Goal: Transaction & Acquisition: Obtain resource

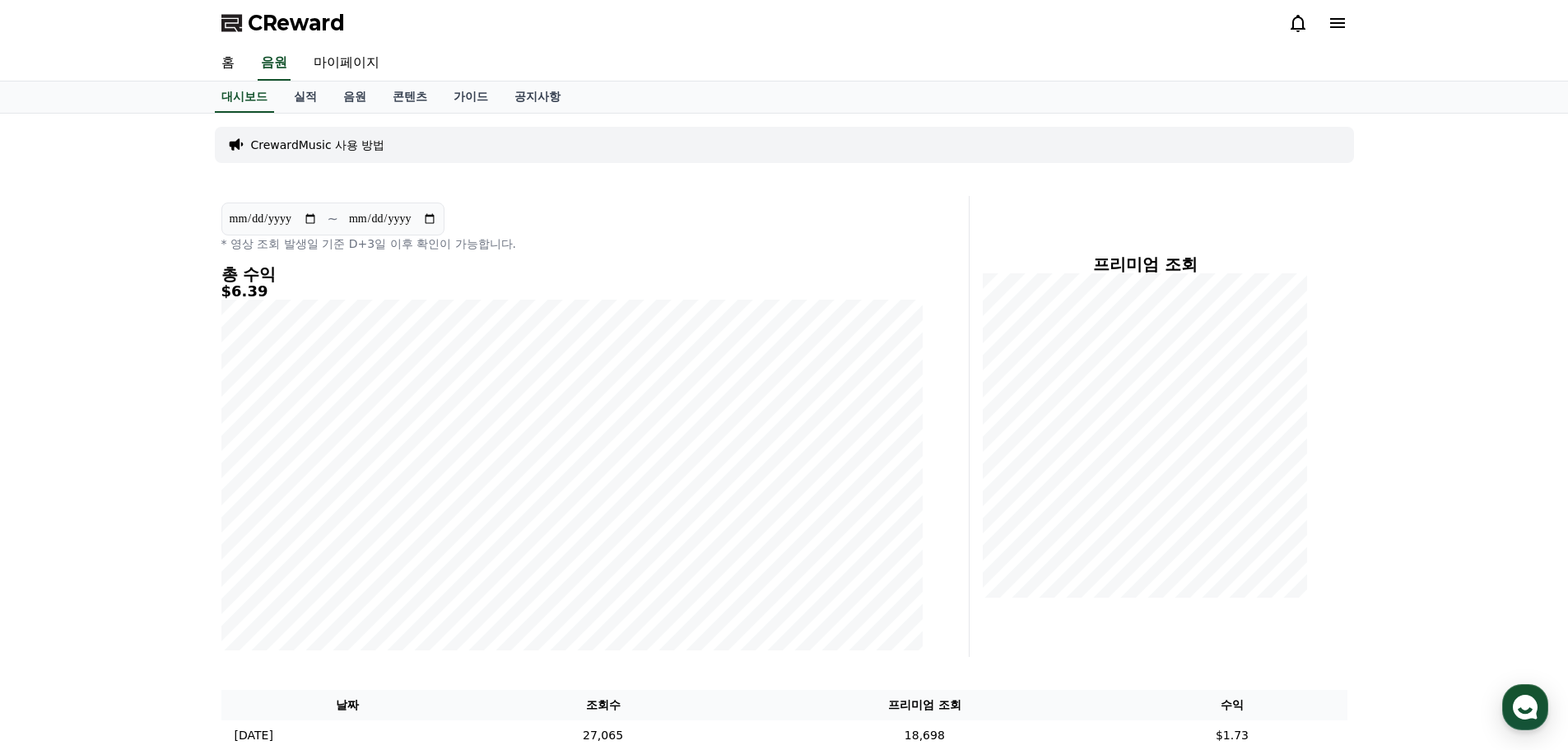
click at [1430, 266] on div "**********" at bounding box center [784, 544] width 1568 height 863
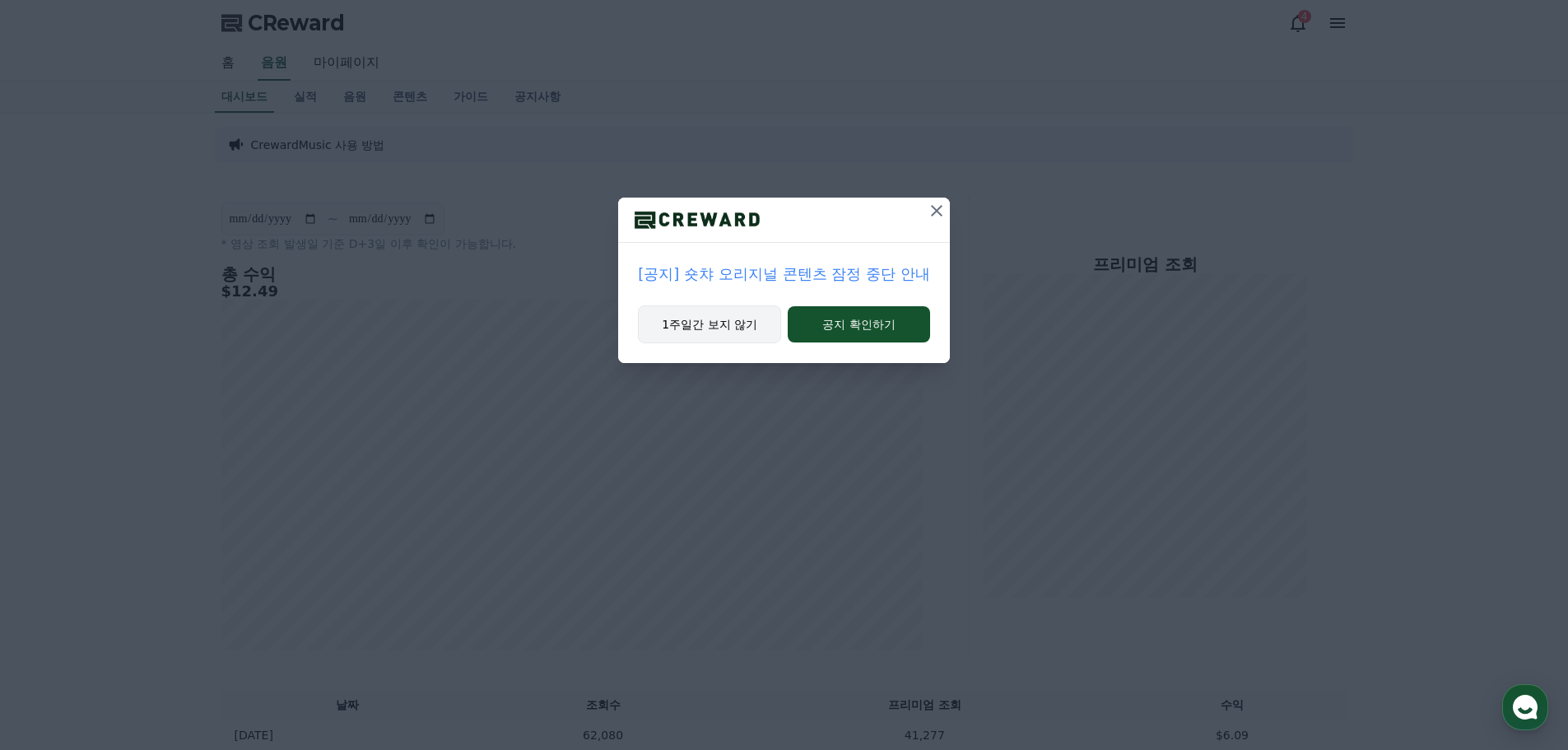
click at [704, 330] on button "1주일간 보지 않기" at bounding box center [709, 324] width 143 height 37
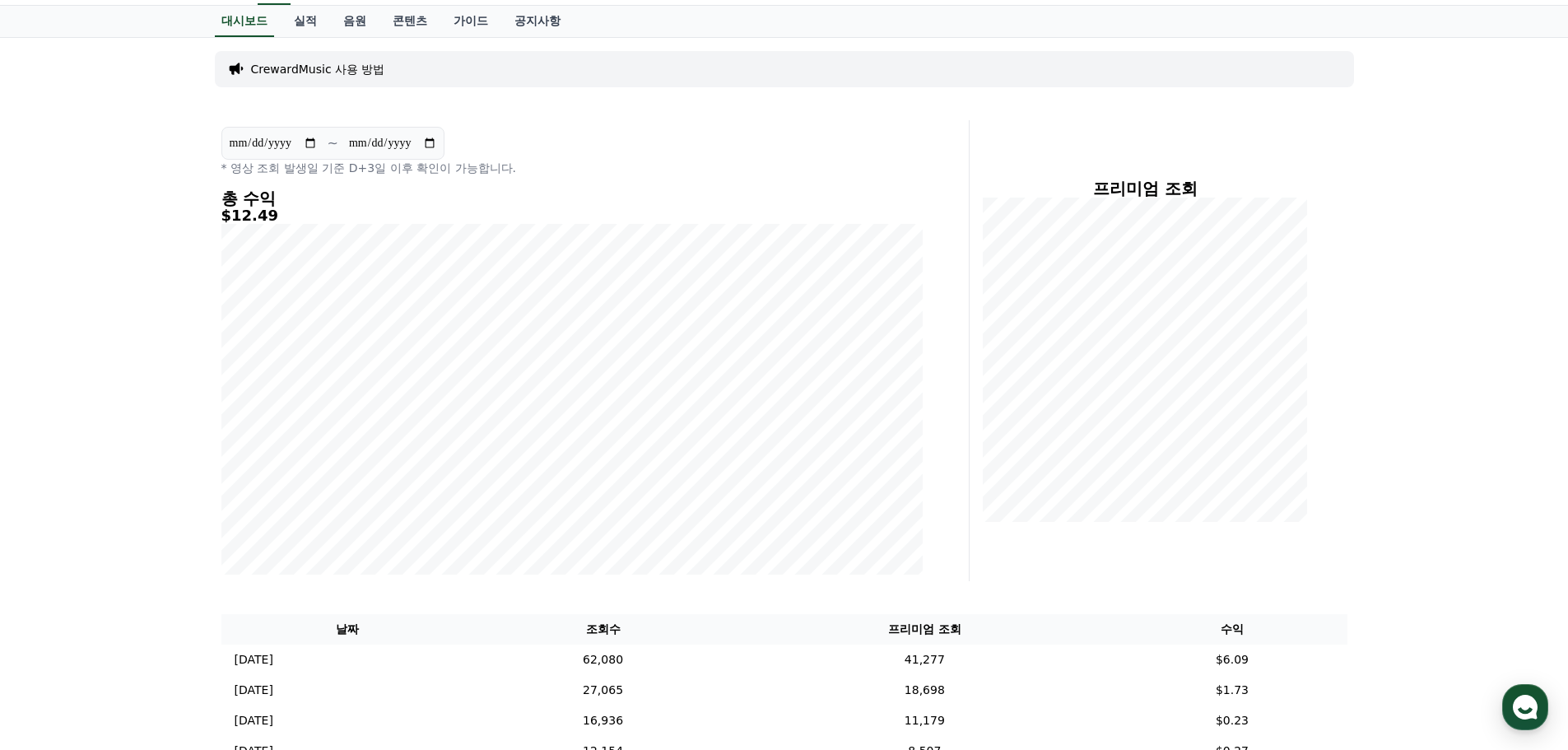
scroll to position [247, 0]
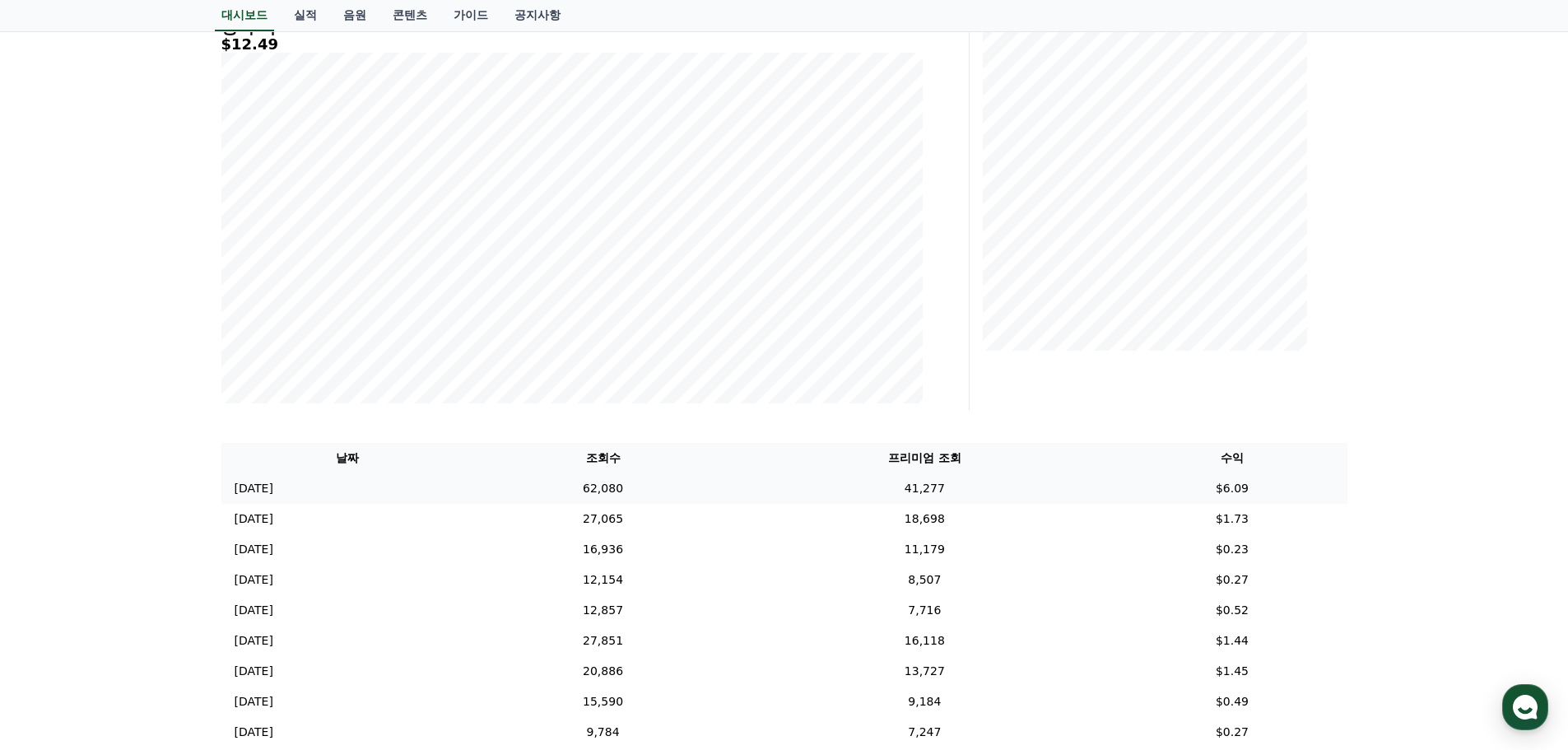
click at [959, 487] on td "41,277" at bounding box center [924, 488] width 385 height 31
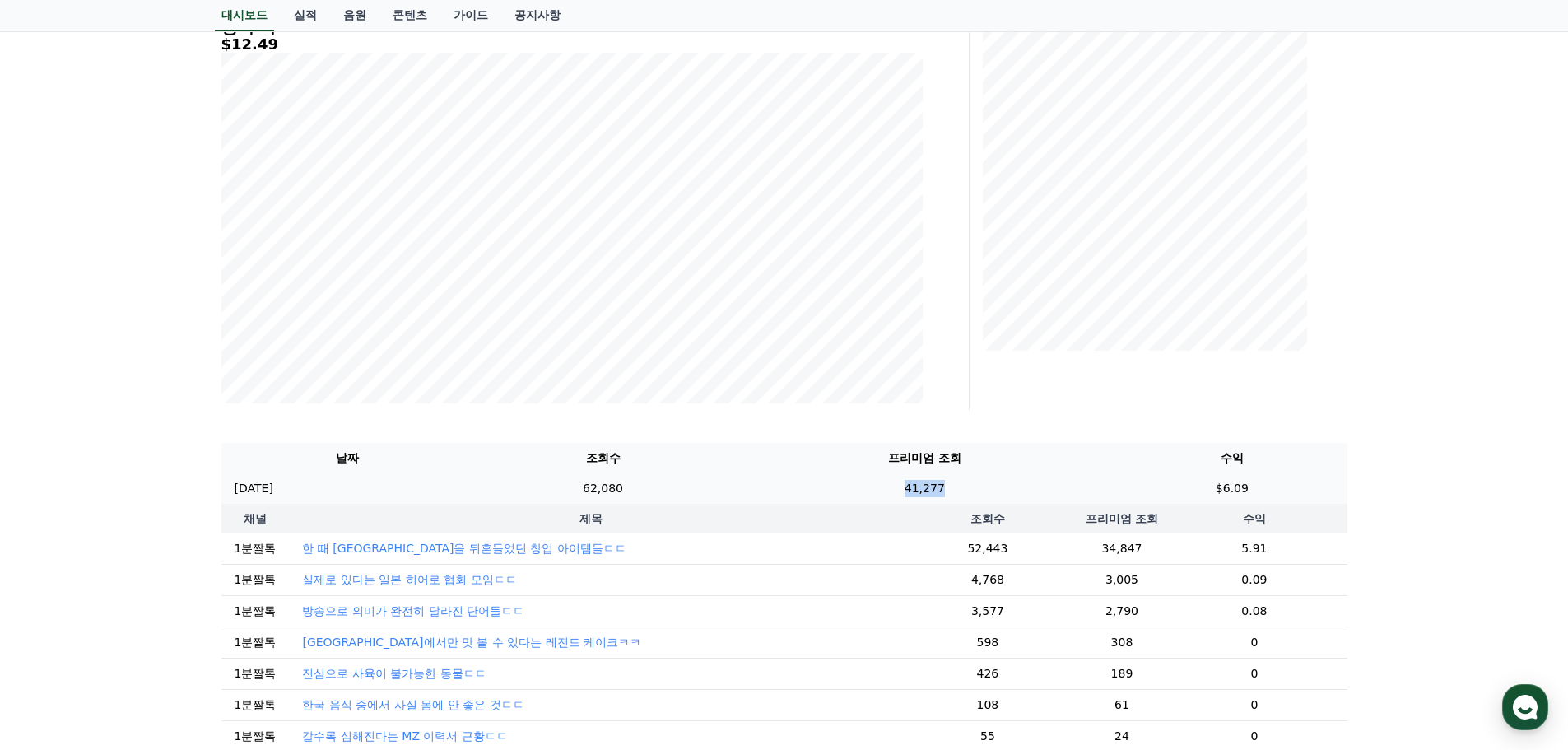
click at [959, 487] on td "41,277" at bounding box center [924, 488] width 385 height 31
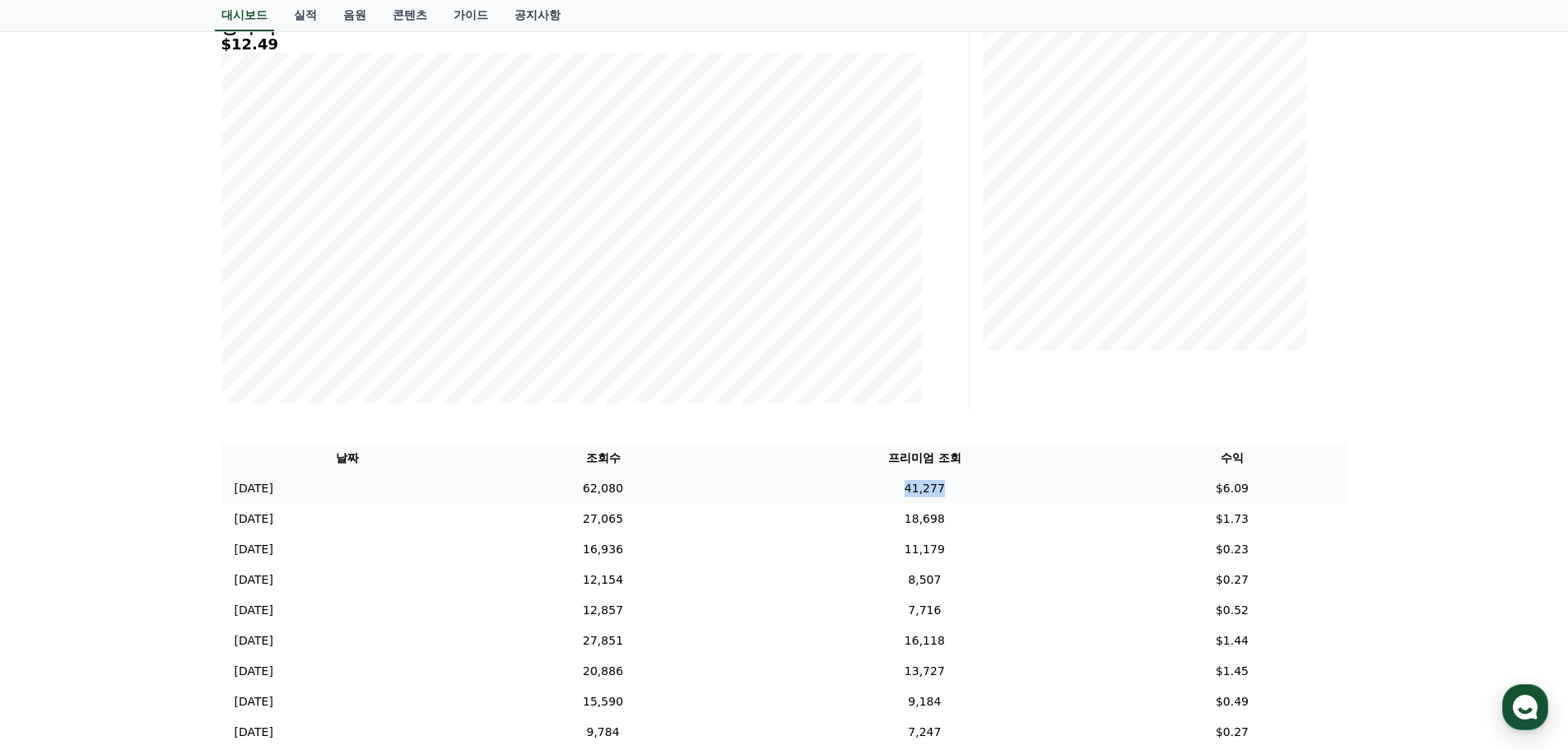
click at [946, 493] on td "41,277" at bounding box center [924, 488] width 385 height 31
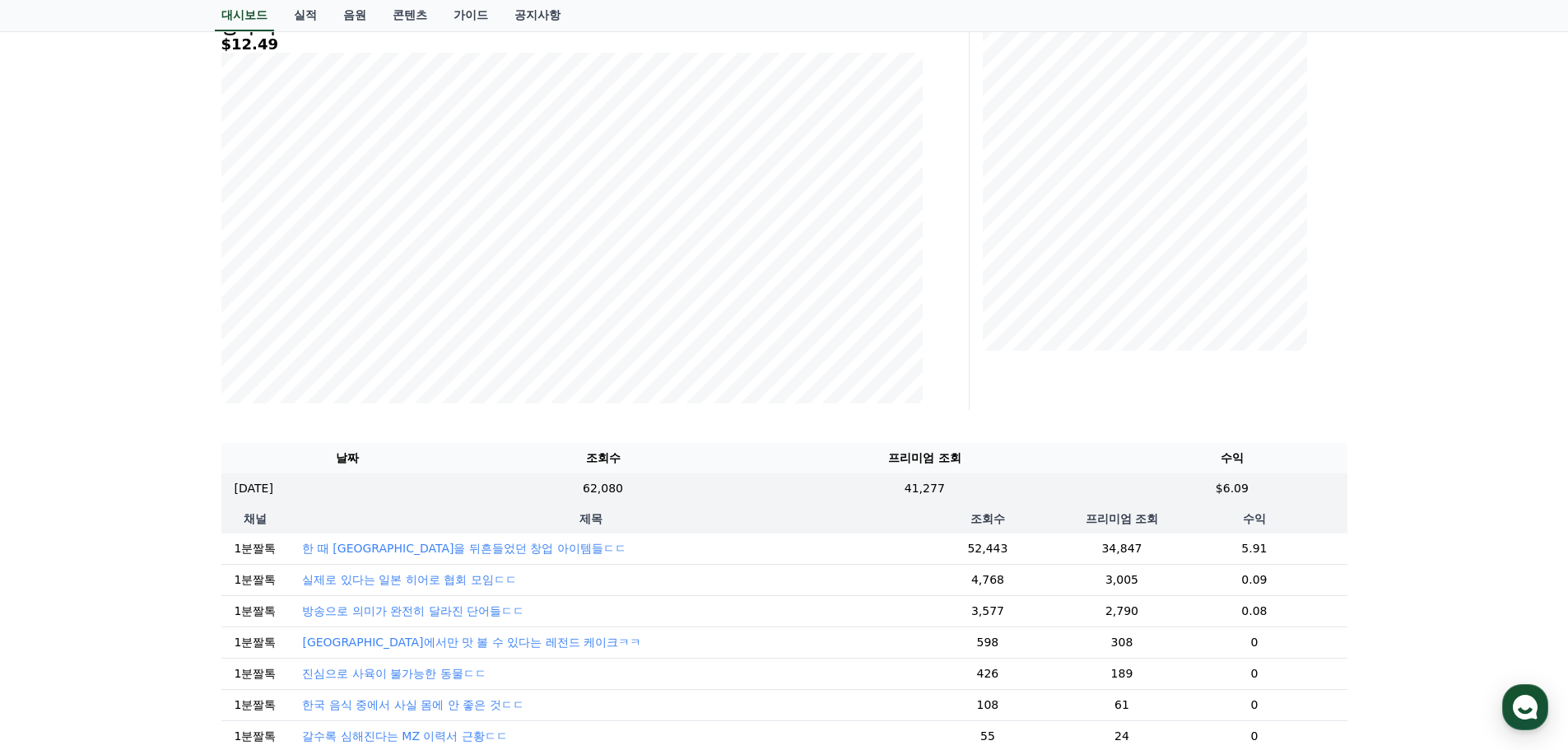
click at [1236, 549] on td "5.91" at bounding box center [1254, 548] width 185 height 31
copy td "5.91"
click at [1114, 551] on td "34,847" at bounding box center [1122, 548] width 80 height 31
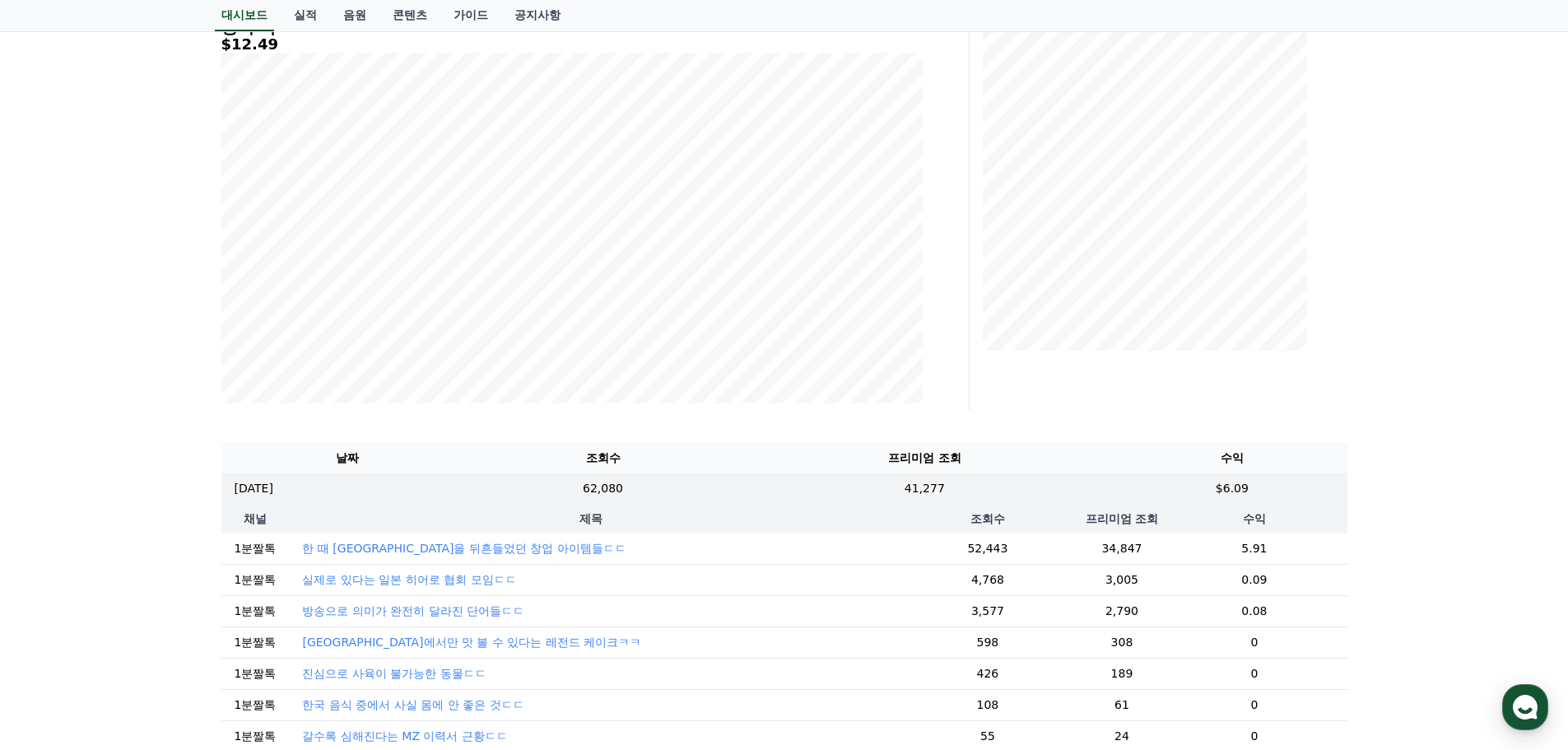
click at [1169, 550] on td "5.91" at bounding box center [1254, 548] width 185 height 31
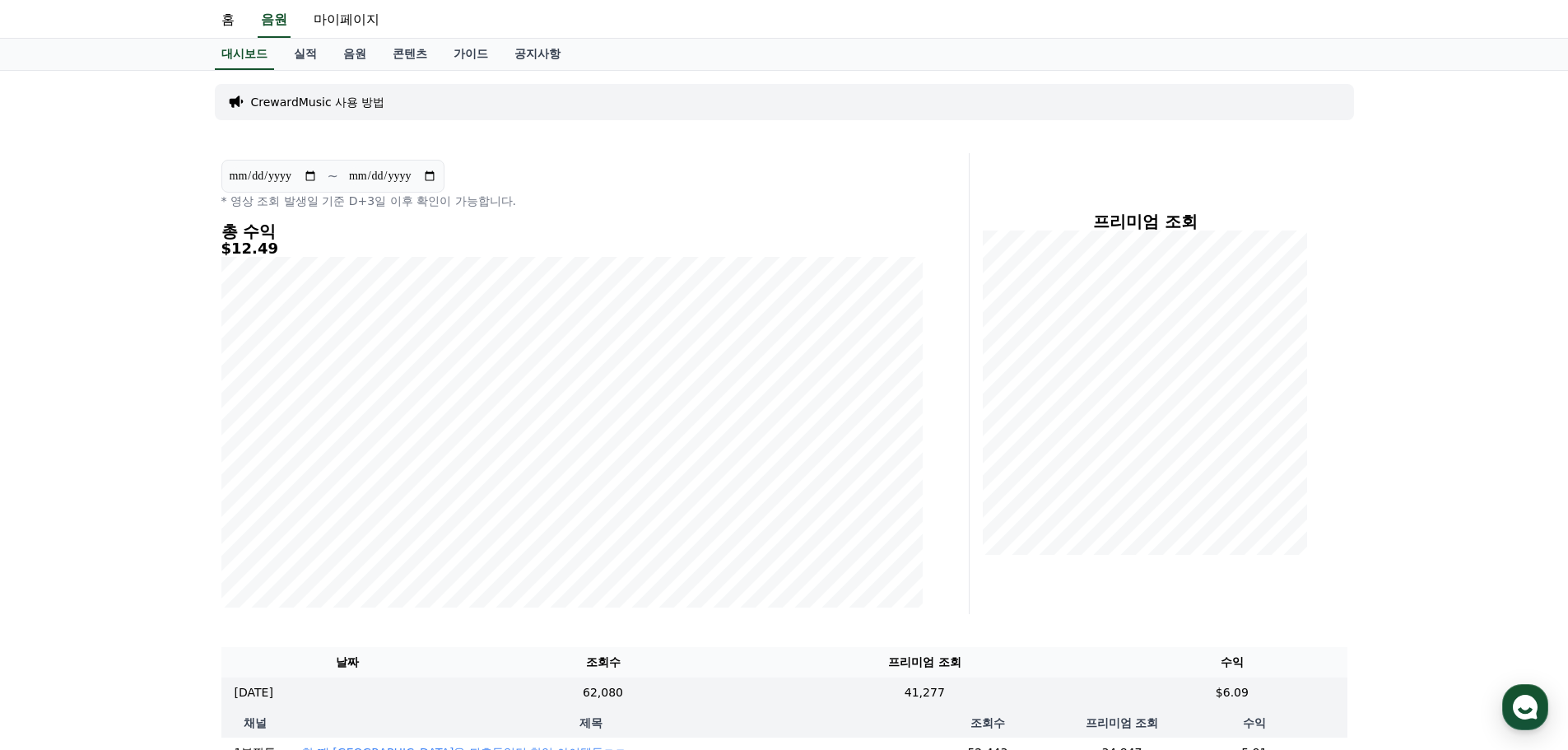
scroll to position [0, 0]
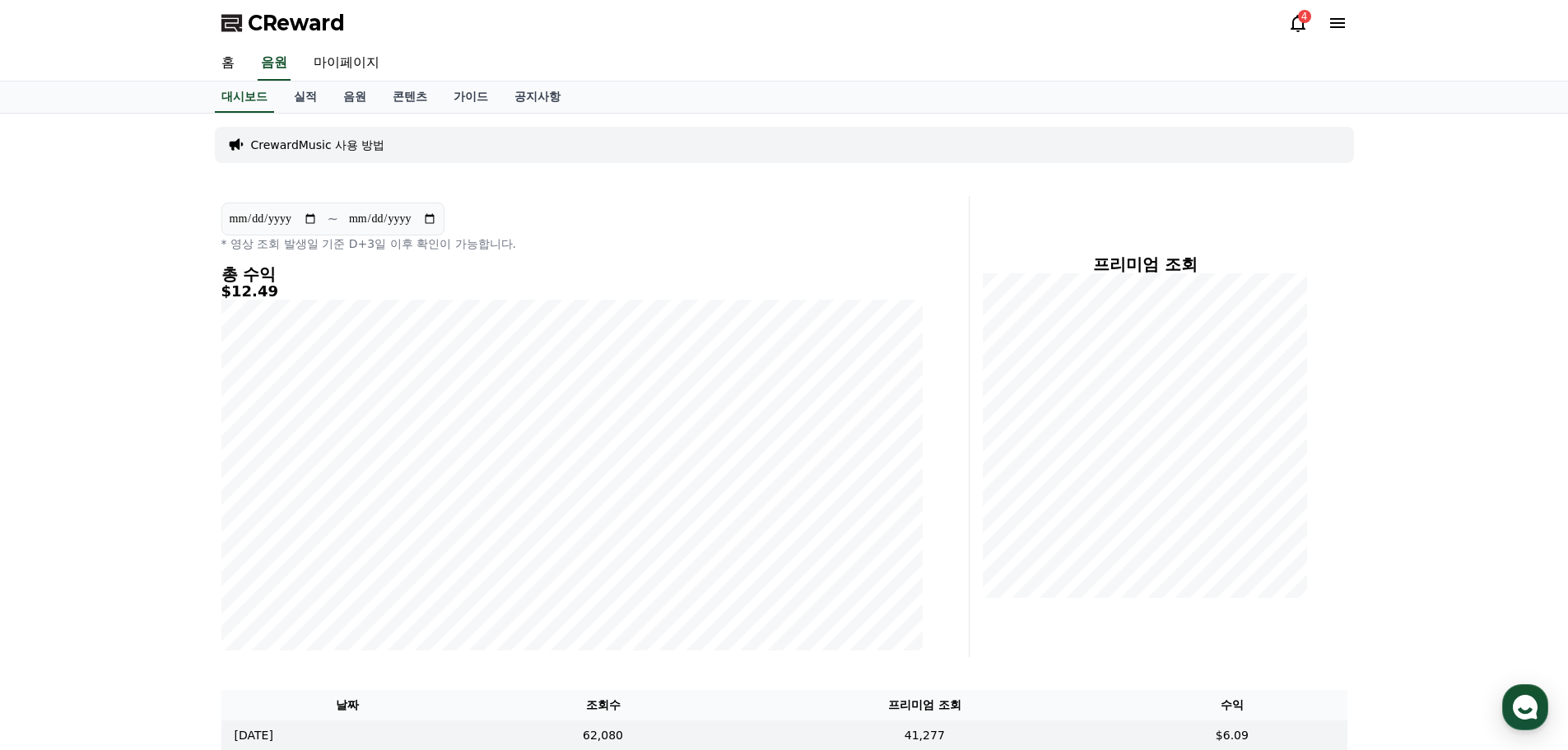
click at [1300, 22] on div "4" at bounding box center [1304, 17] width 13 height 13
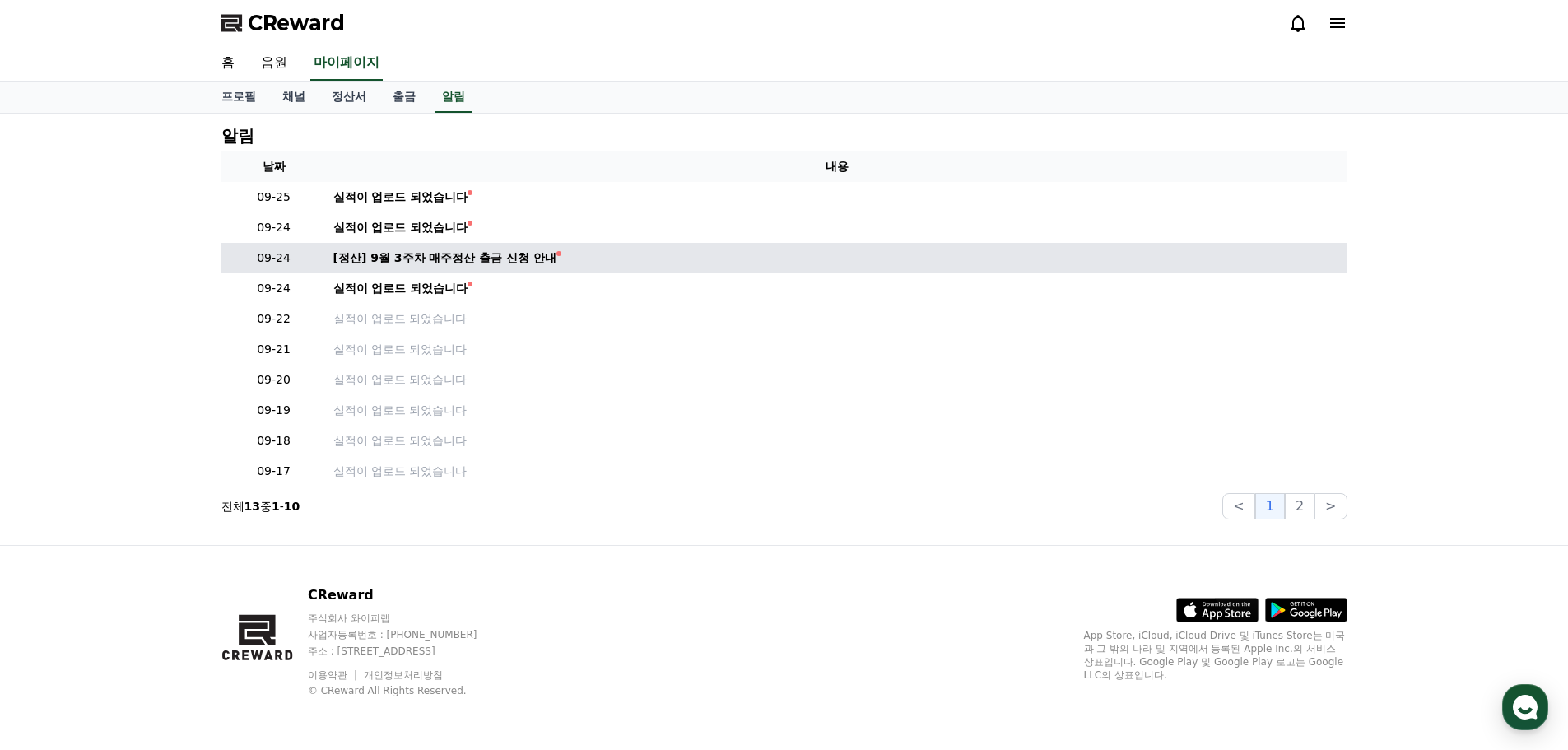
click at [439, 262] on div "[정산] 9월 3주차 매주정산 출금 신청 안내" at bounding box center [444, 258] width 224 height 17
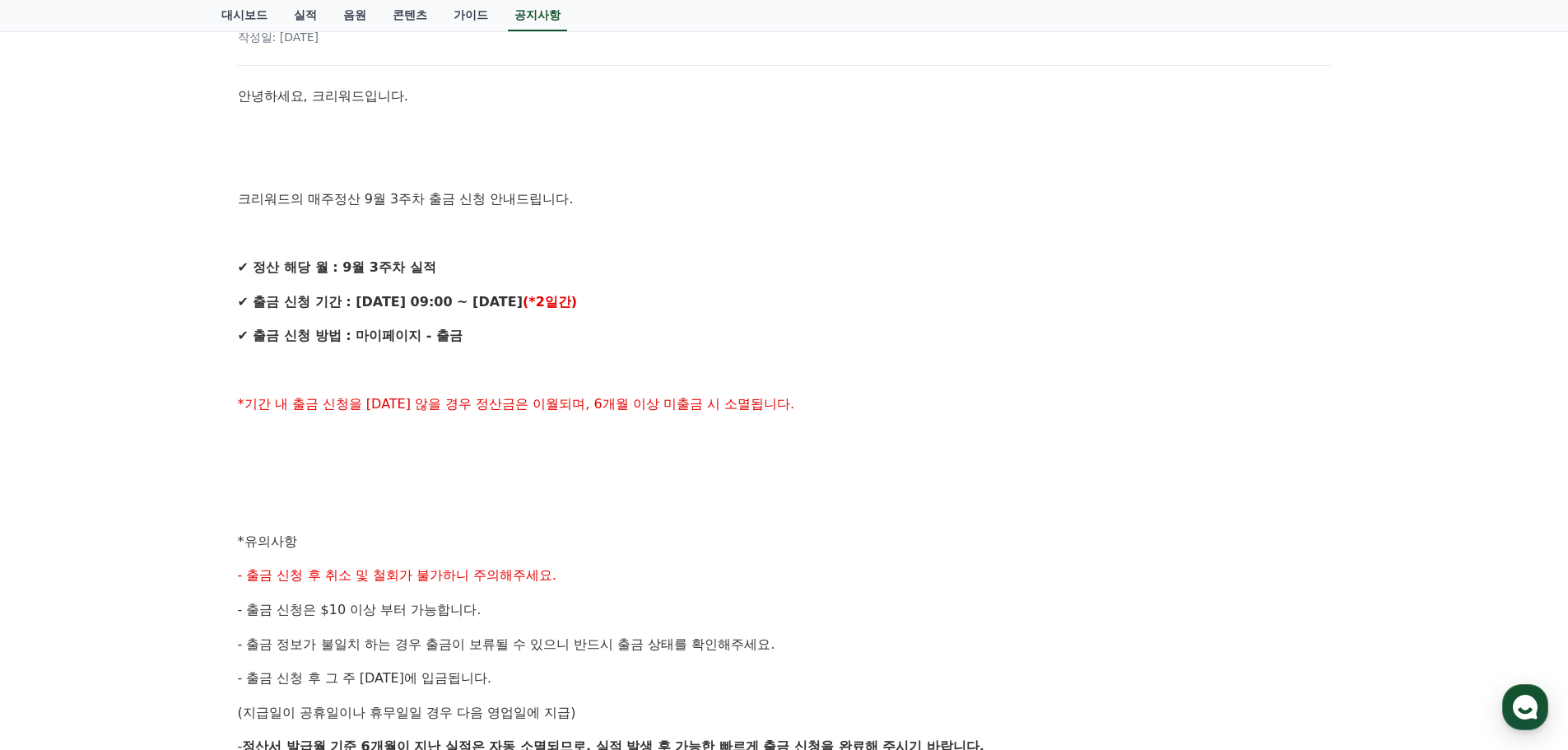
scroll to position [247, 0]
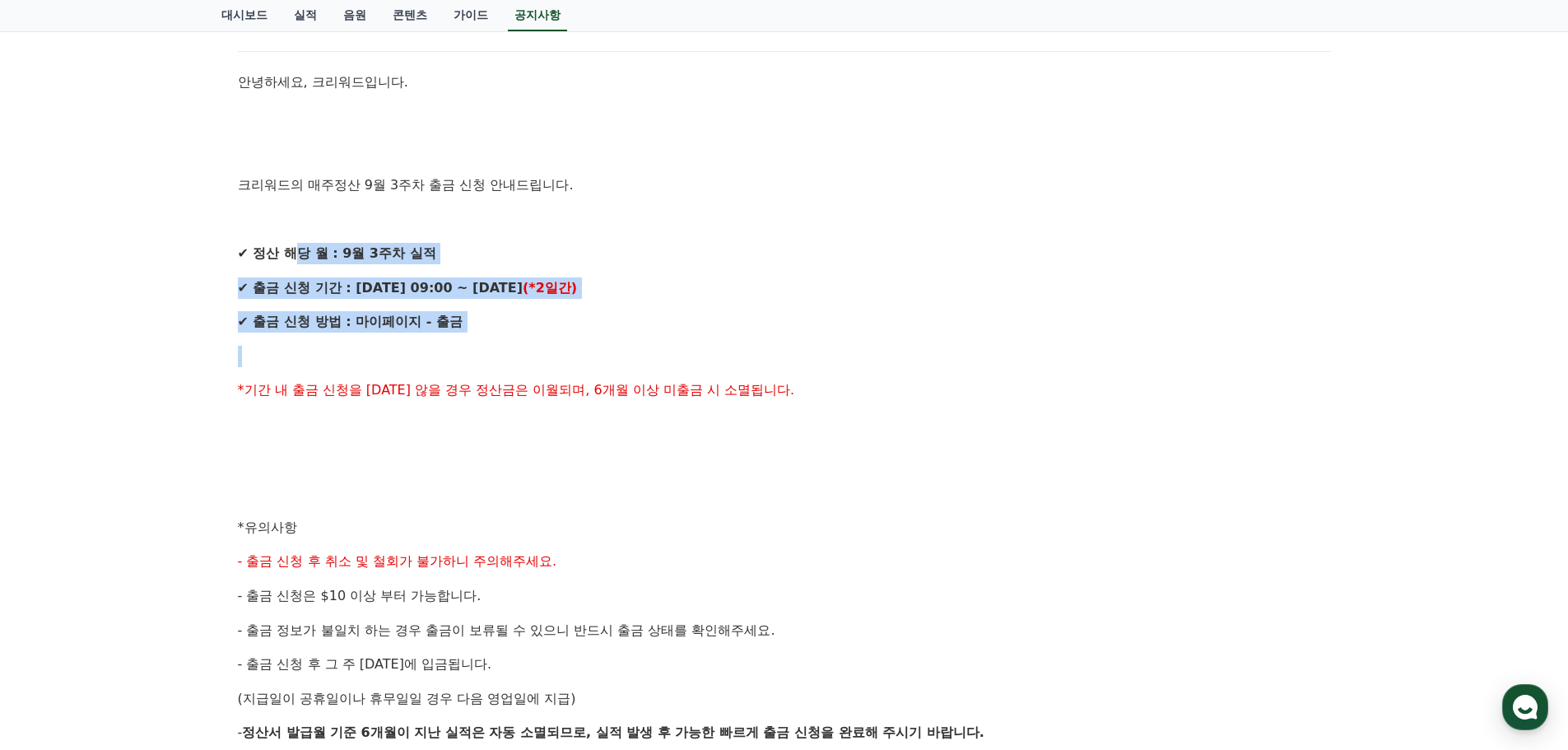
drag, startPoint x: 521, startPoint y: 325, endPoint x: 647, endPoint y: 338, distance: 126.7
click at [615, 341] on div "안녕하세요, 크리워드입니다. 크리워드의 매주정산 9월 3주차 출금 신청 안내드립니다. ✔ 정산 해당 월 : 9월 3주차 실적 ✔ 출금 신청 기…" at bounding box center [784, 544] width 1093 height 945
click at [642, 339] on div "안녕하세요, 크리워드입니다. 크리워드의 매주정산 9월 3주차 출금 신청 안내드립니다. ✔ 정산 해당 월 : 9월 3주차 실적 ✔ 출금 신청 기…" at bounding box center [784, 544] width 1093 height 945
click at [667, 347] on p at bounding box center [784, 356] width 1093 height 22
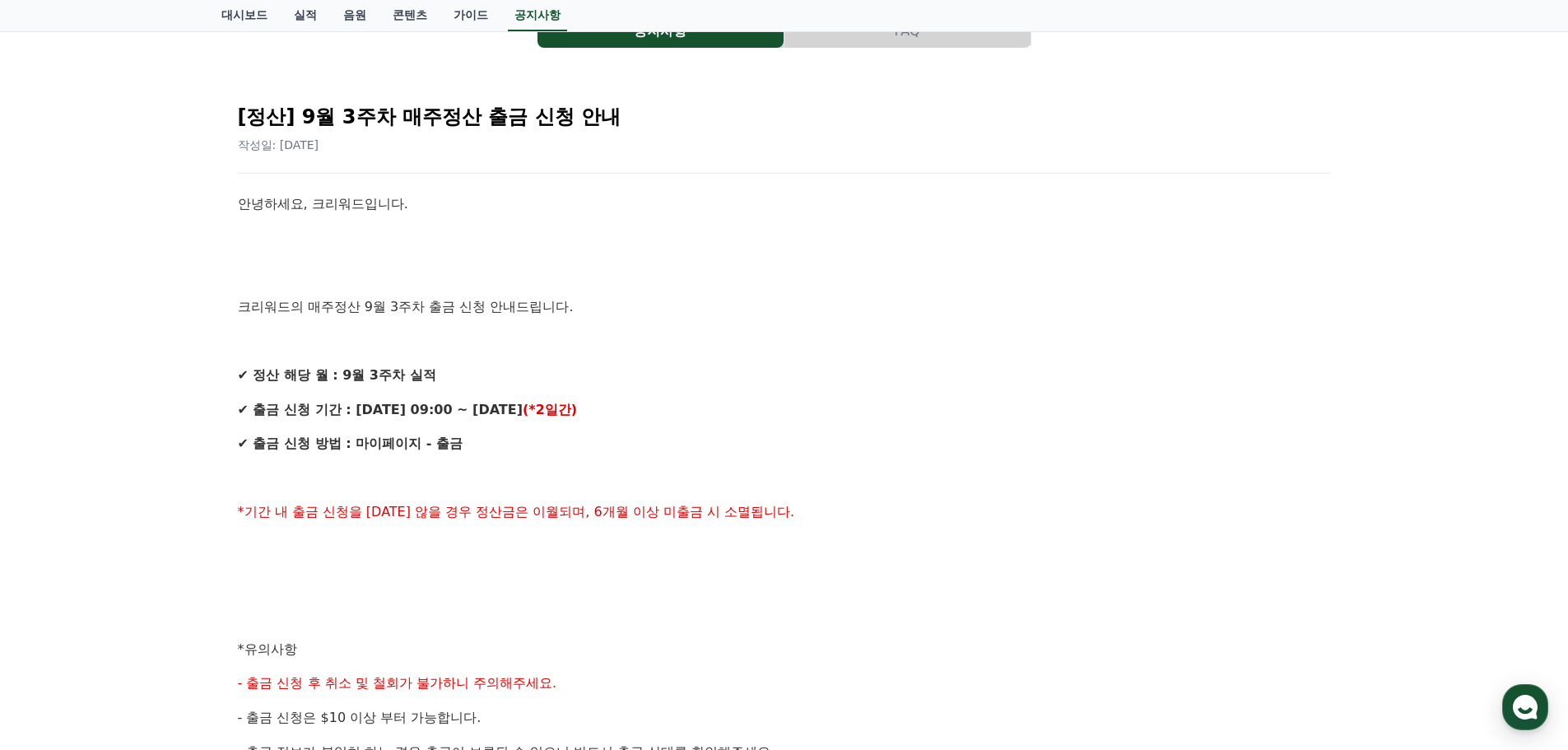
scroll to position [0, 0]
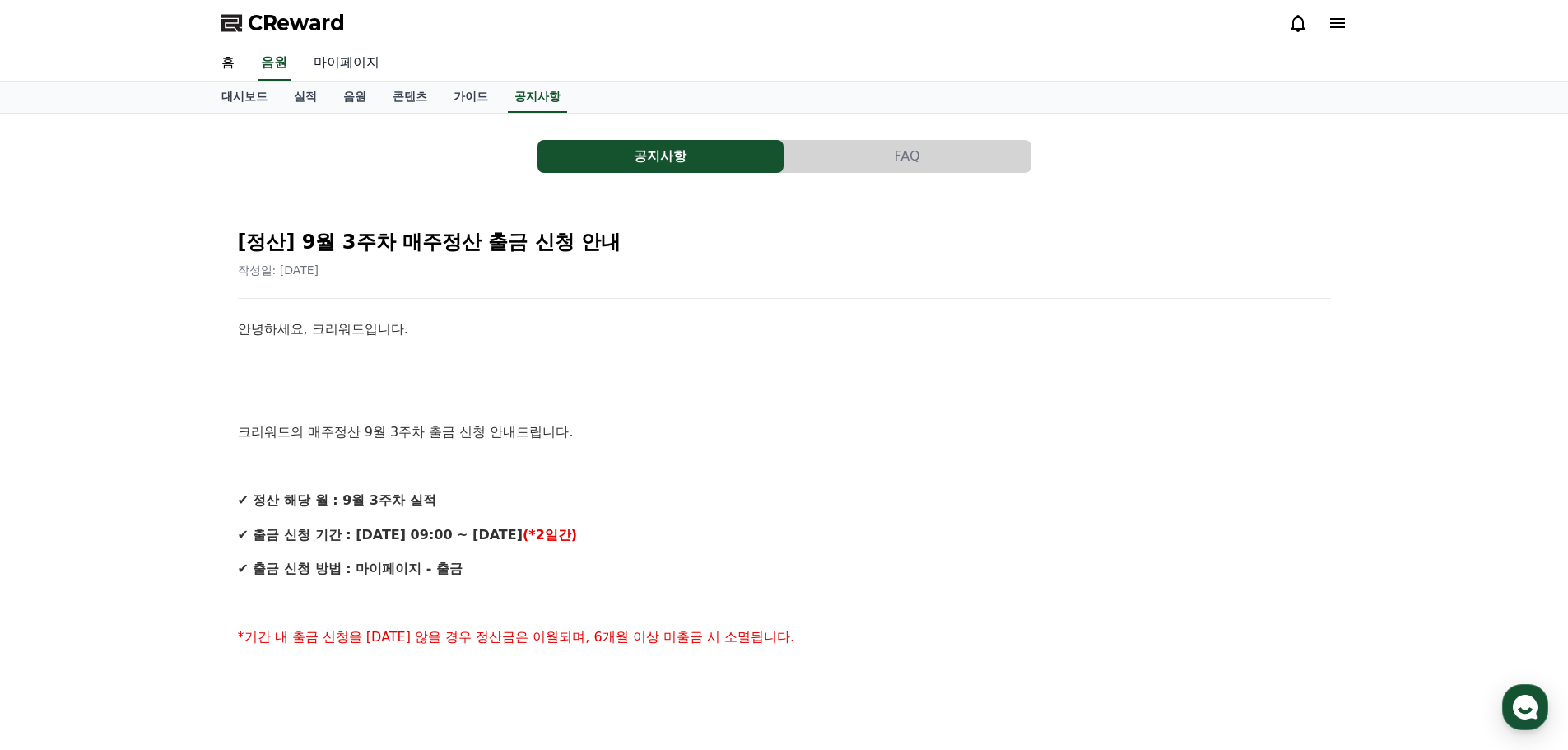
click at [340, 65] on link "마이페이지" at bounding box center [346, 63] width 93 height 35
select select "**********"
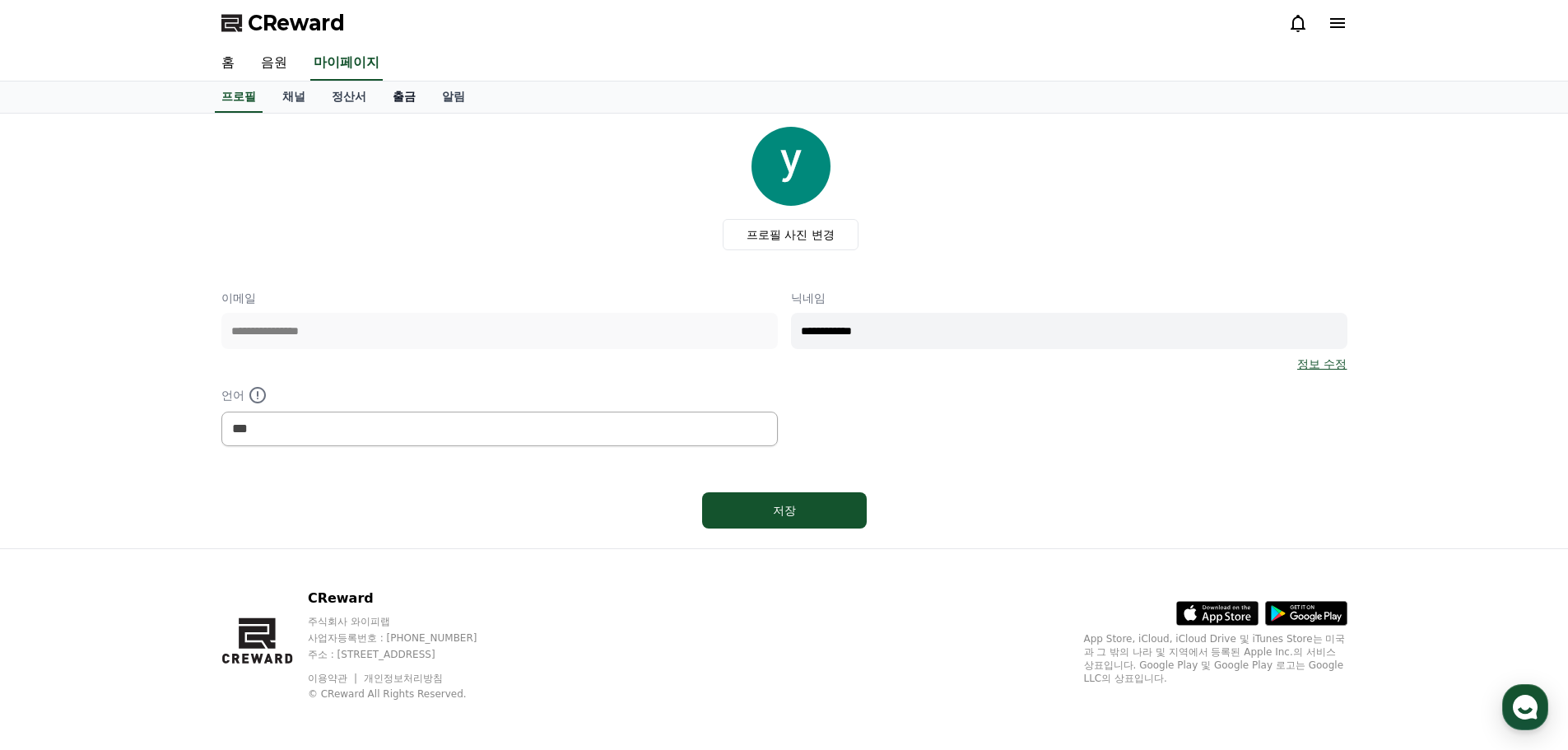
click at [407, 96] on link "출금" at bounding box center [404, 96] width 50 height 31
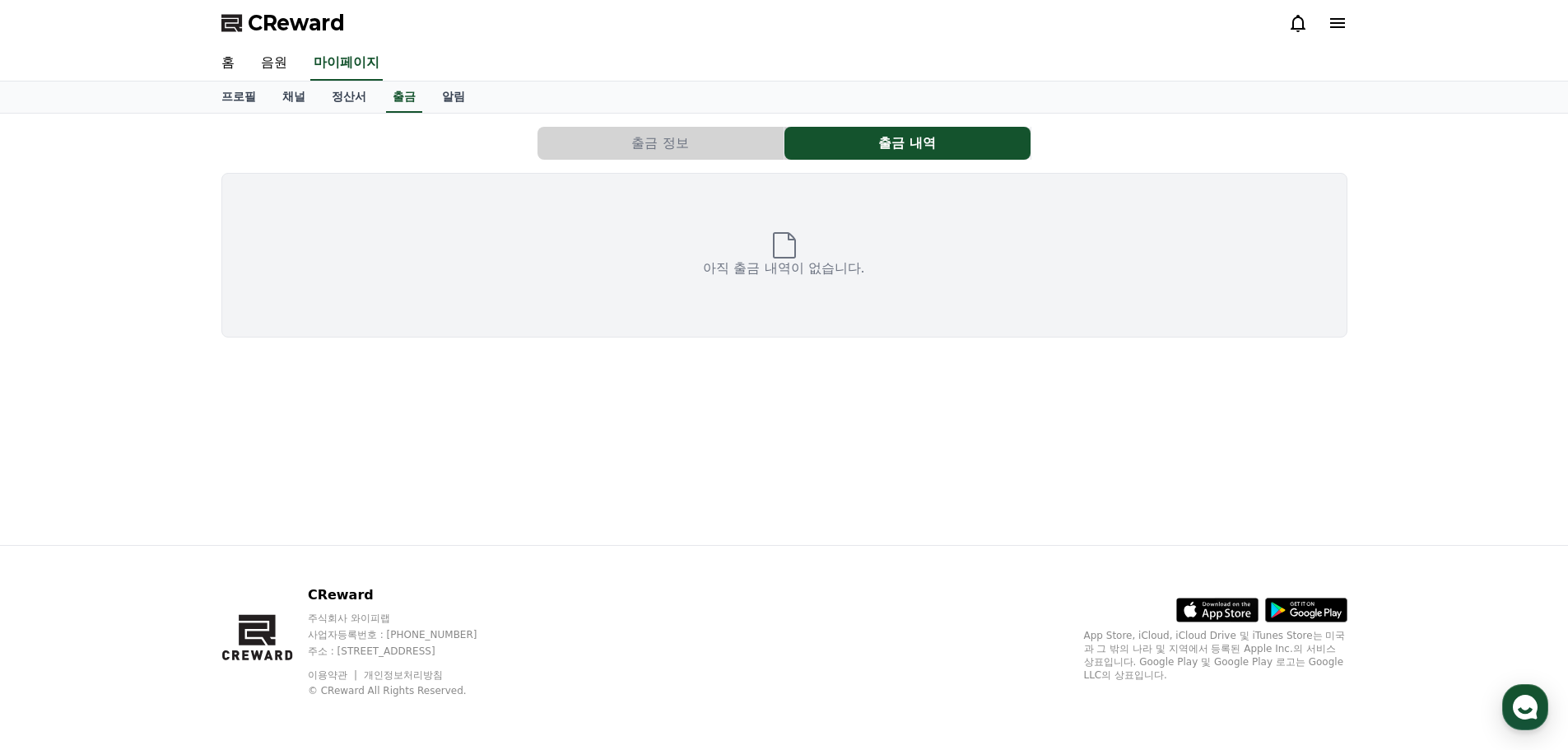
click at [702, 115] on div "CReward 홈 음원 마이페이지 프로필 채널 정산서 출금 알림 출금 정보 출금 내역 아직 출금 내역이 없습니다. CReward 주식회사 와이…" at bounding box center [784, 375] width 1568 height 750
click at [709, 150] on button "출금 정보" at bounding box center [661, 142] width 246 height 33
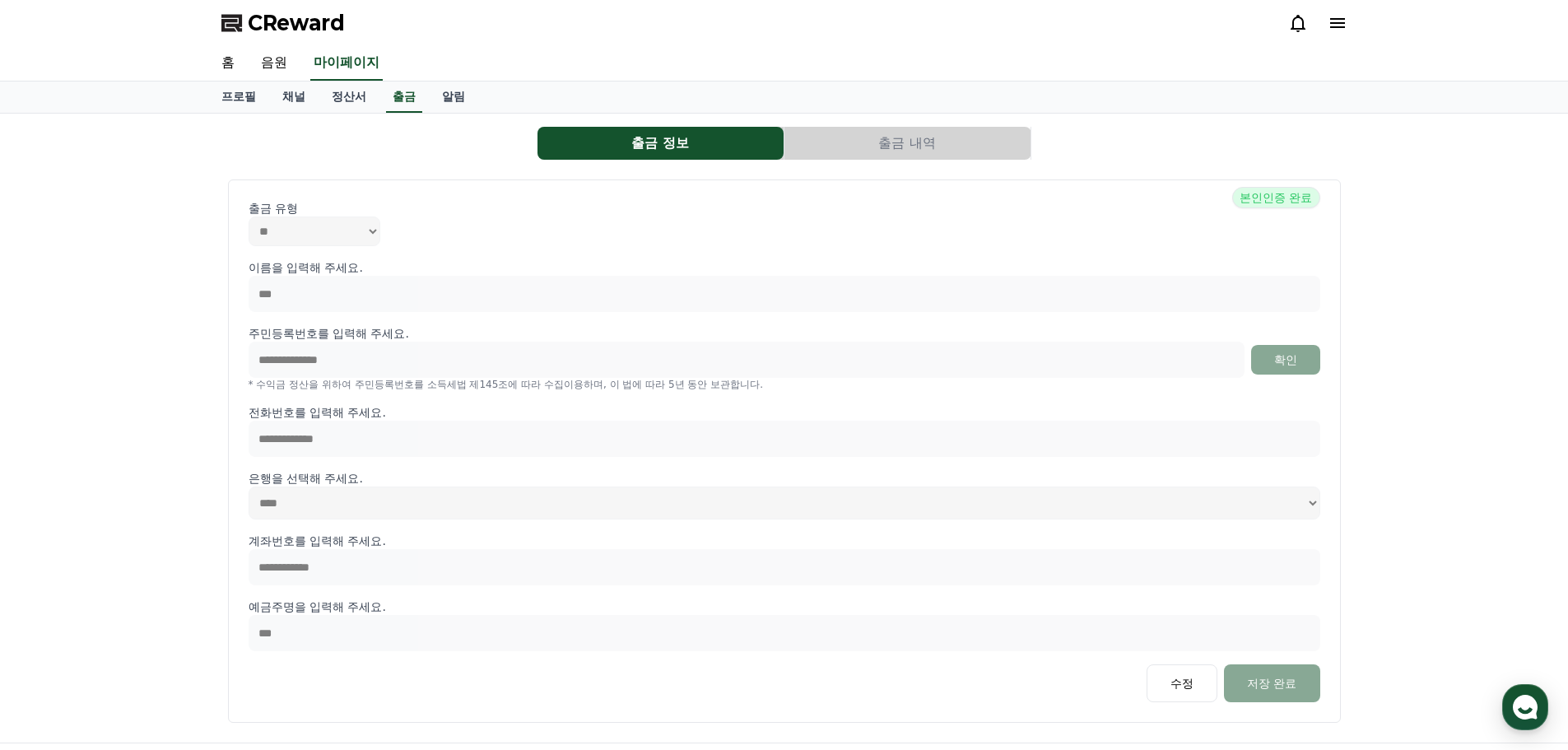
click at [1406, 277] on div "**********" at bounding box center [784, 427] width 1568 height 628
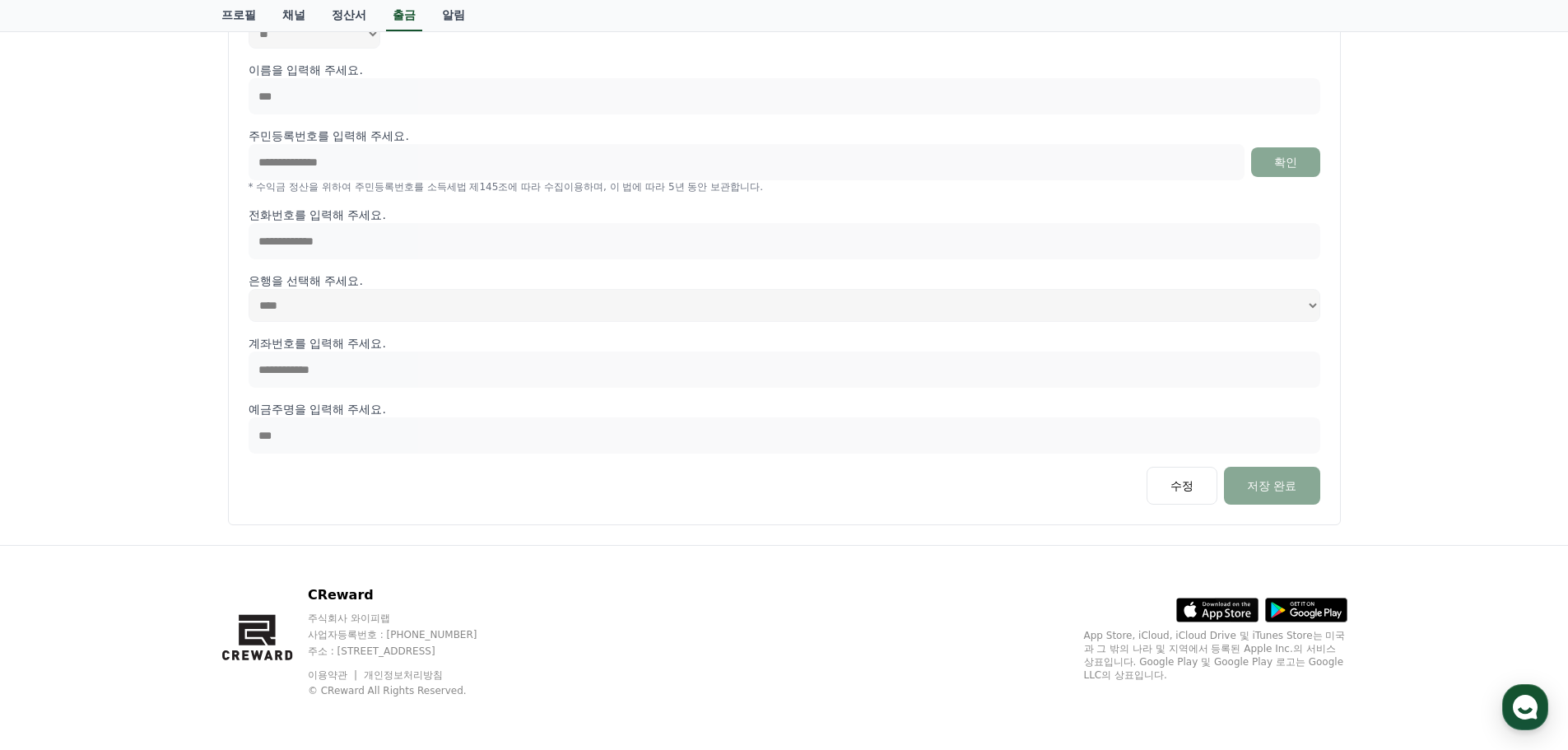
click at [1436, 319] on div "**********" at bounding box center [784, 230] width 1568 height 628
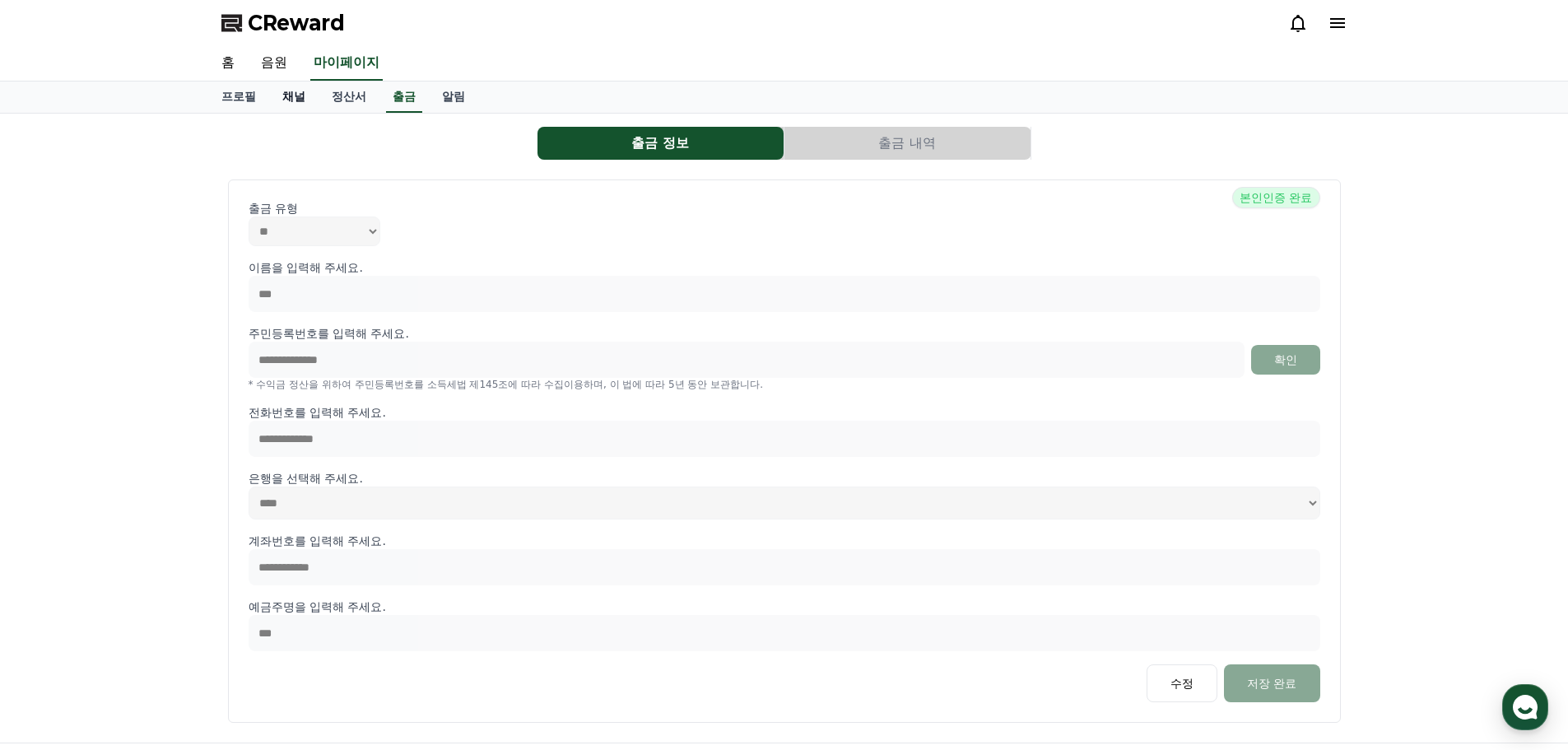
click at [298, 99] on link "채널" at bounding box center [294, 96] width 50 height 31
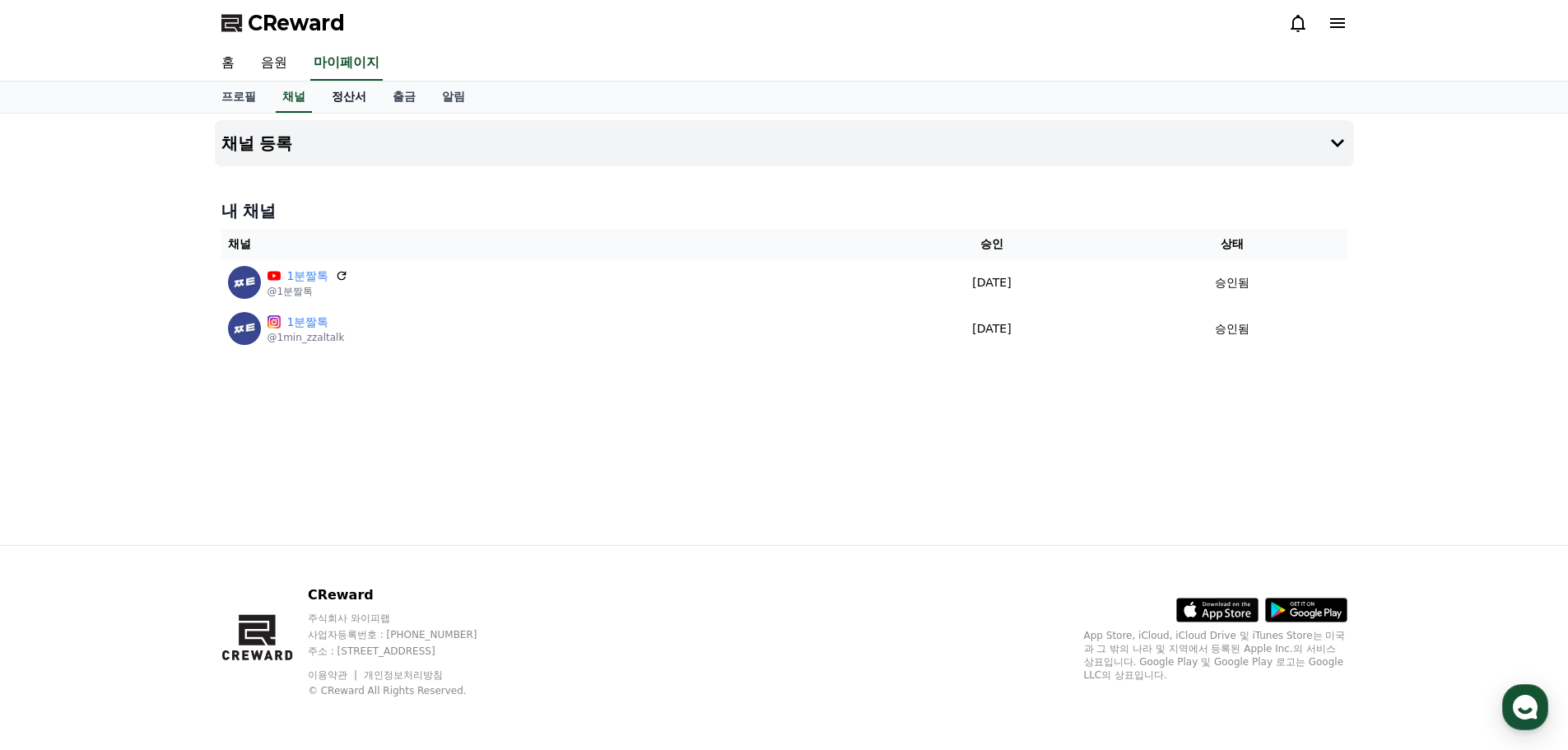
drag, startPoint x: 345, startPoint y: 96, endPoint x: 344, endPoint y: 108, distance: 12.0
click at [345, 95] on link "정산서" at bounding box center [348, 96] width 61 height 31
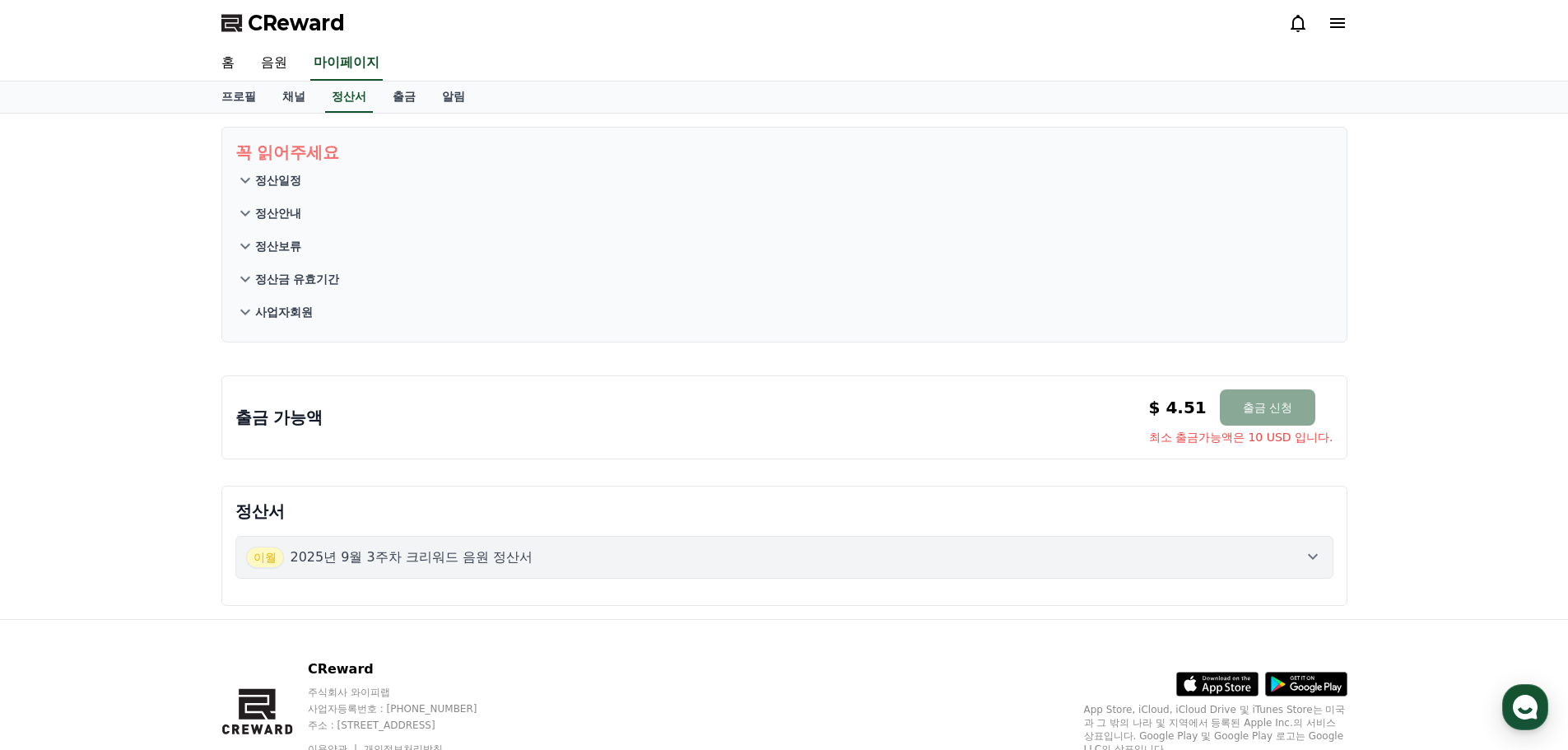
scroll to position [74, 0]
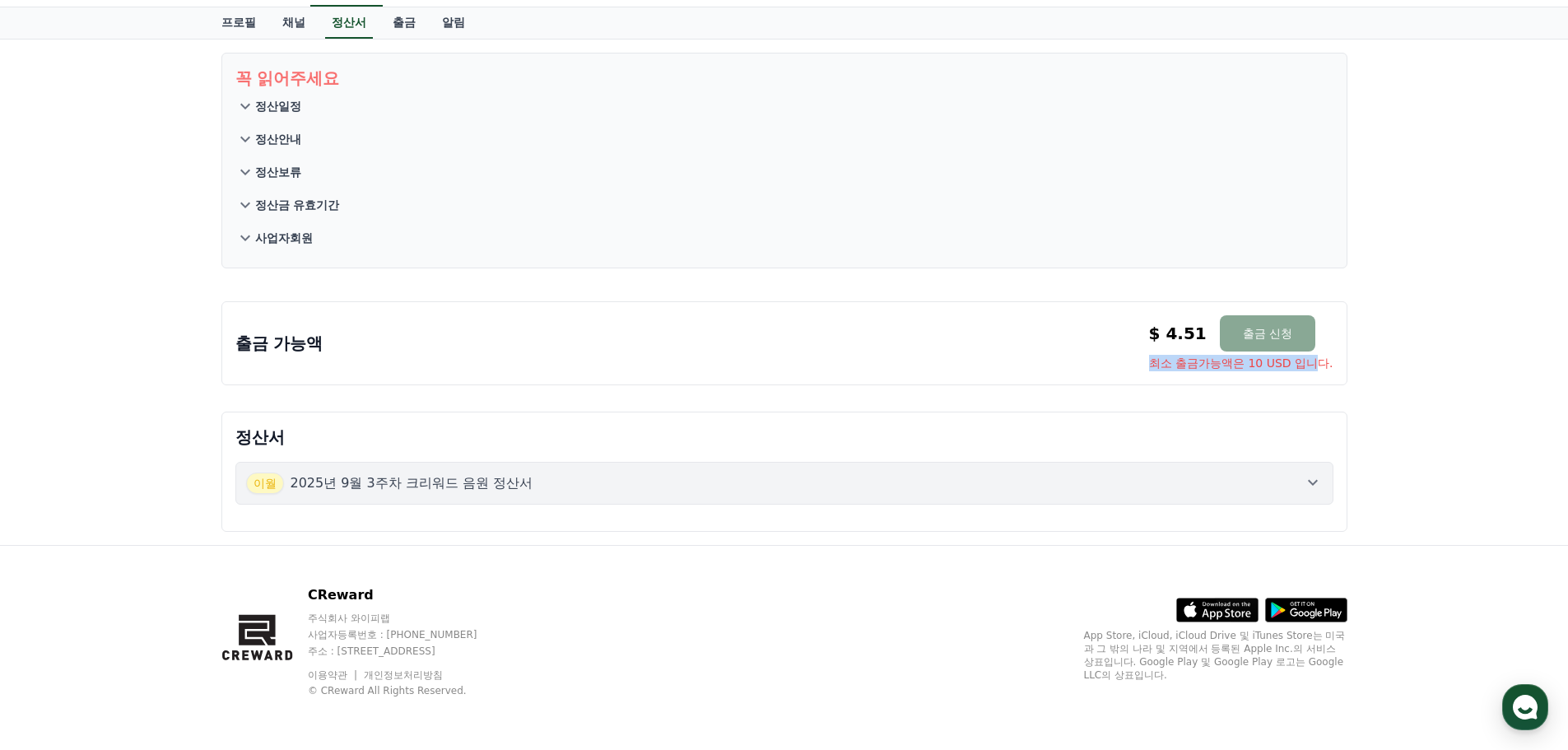
drag, startPoint x: 1208, startPoint y: 380, endPoint x: 1368, endPoint y: 379, distance: 160.0
click at [1353, 381] on div "출금 가능액 $ 4.51 출금 신청 최소 출금가능액은 10 USD 입니다. $ 4.51 출금 신청 최소 출금가능액은 10 USD 입니다." at bounding box center [785, 339] width 1140 height 104
click at [1249, 339] on button "출금 신청" at bounding box center [1268, 333] width 95 height 36
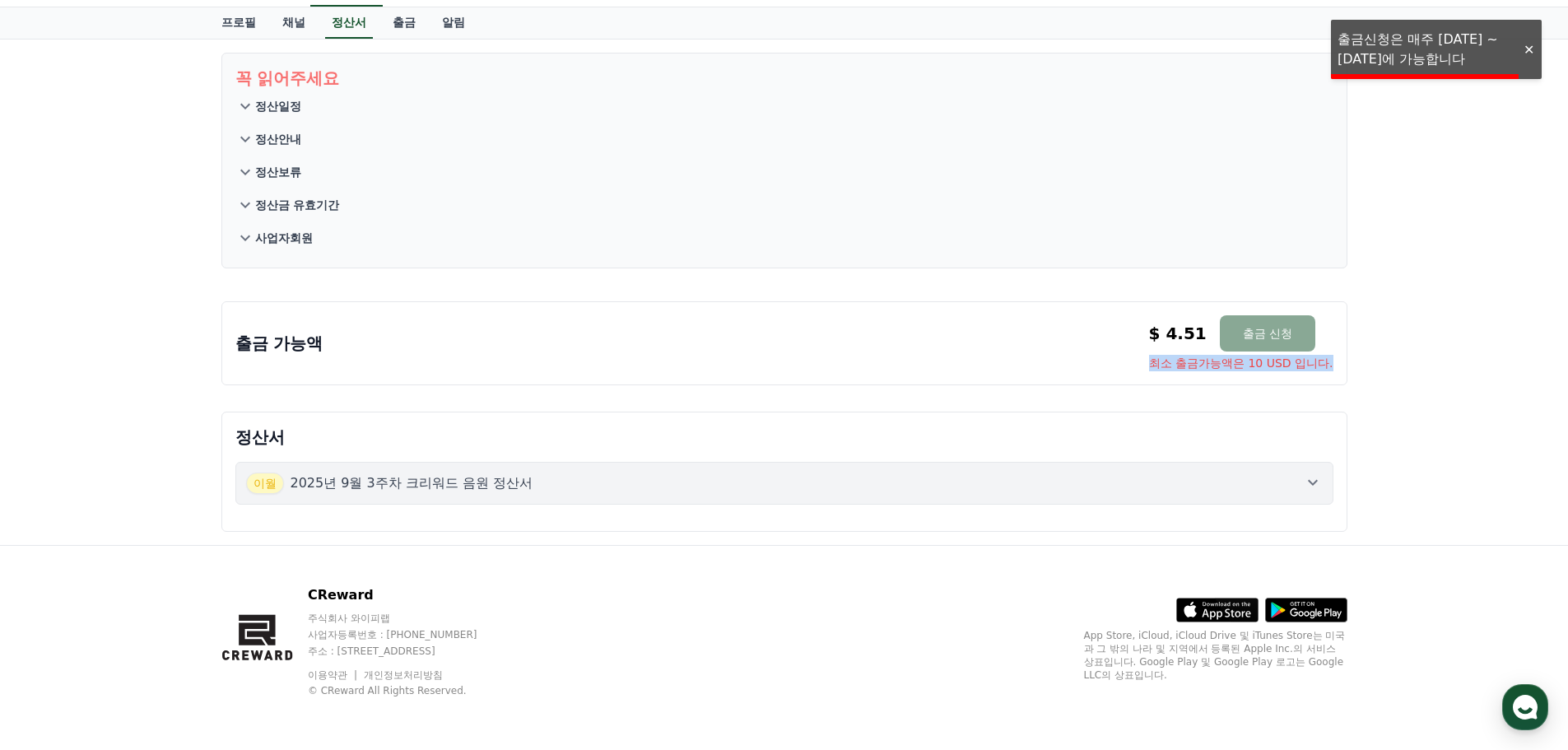
click at [1391, 373] on div "꼭 읽어주세요 정산일정 정산안내 정산보류 정산금 유효기간 사업자회원 출금 가능액 $ 4.51 출금 신청 최소 출금가능액은 10 USD 입니다.…" at bounding box center [784, 292] width 1568 height 505
drag, startPoint x: 1528, startPoint y: 44, endPoint x: 1503, endPoint y: 203, distance: 161.0
click at [1527, 47] on div at bounding box center [1529, 50] width 26 height 16
click at [1463, 322] on div "꼭 읽어주세요 정산일정 정산안내 정산보류 정산금 유효기간 사업자회원 출금 가능액 $ 4.51 출금 신청 최소 출금가능액은 10 USD 입니다.…" at bounding box center [784, 292] width 1568 height 505
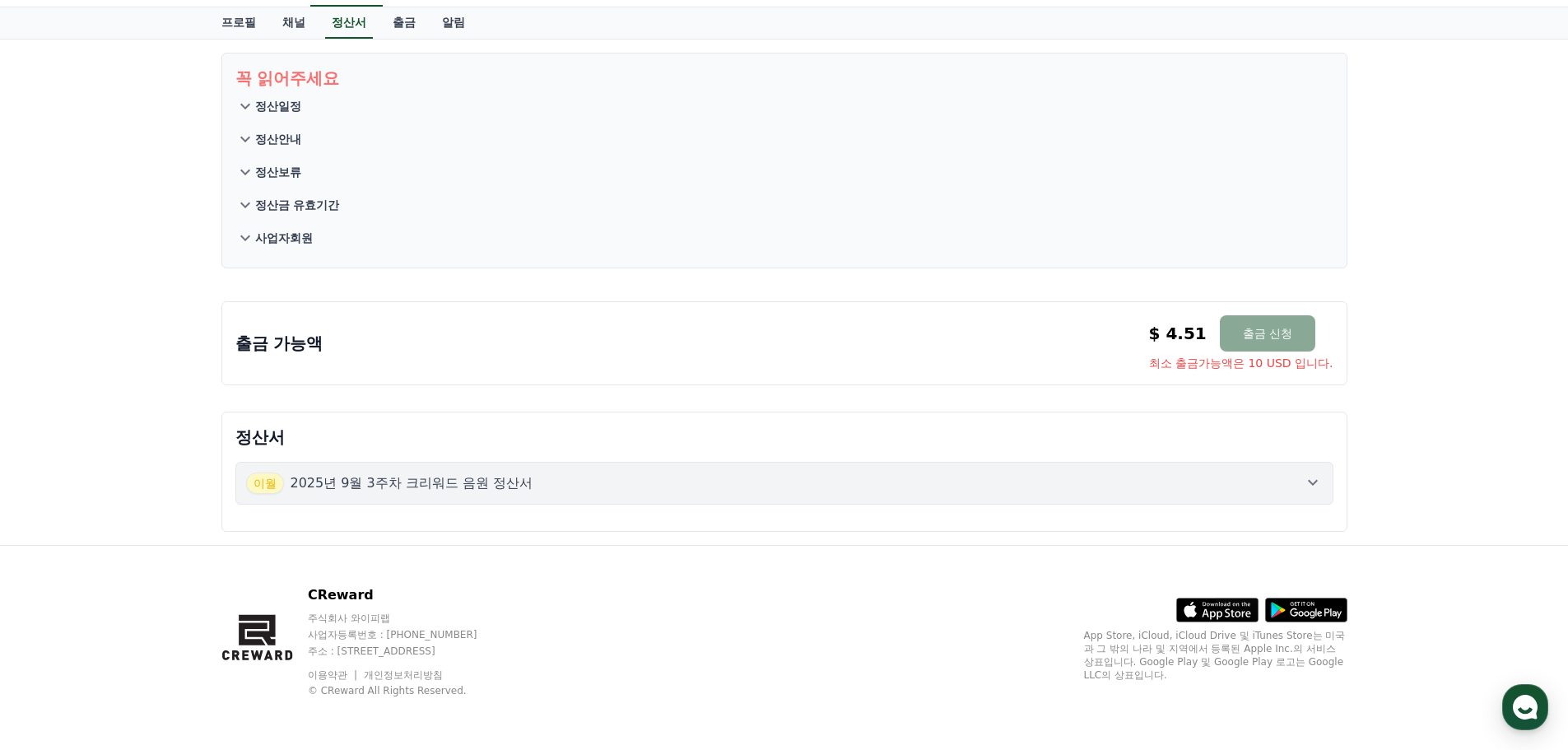
click at [672, 421] on div "정산서 [DATE]년 9월 3주차 크리워드 음원 정산서" at bounding box center [785, 471] width 1126 height 120
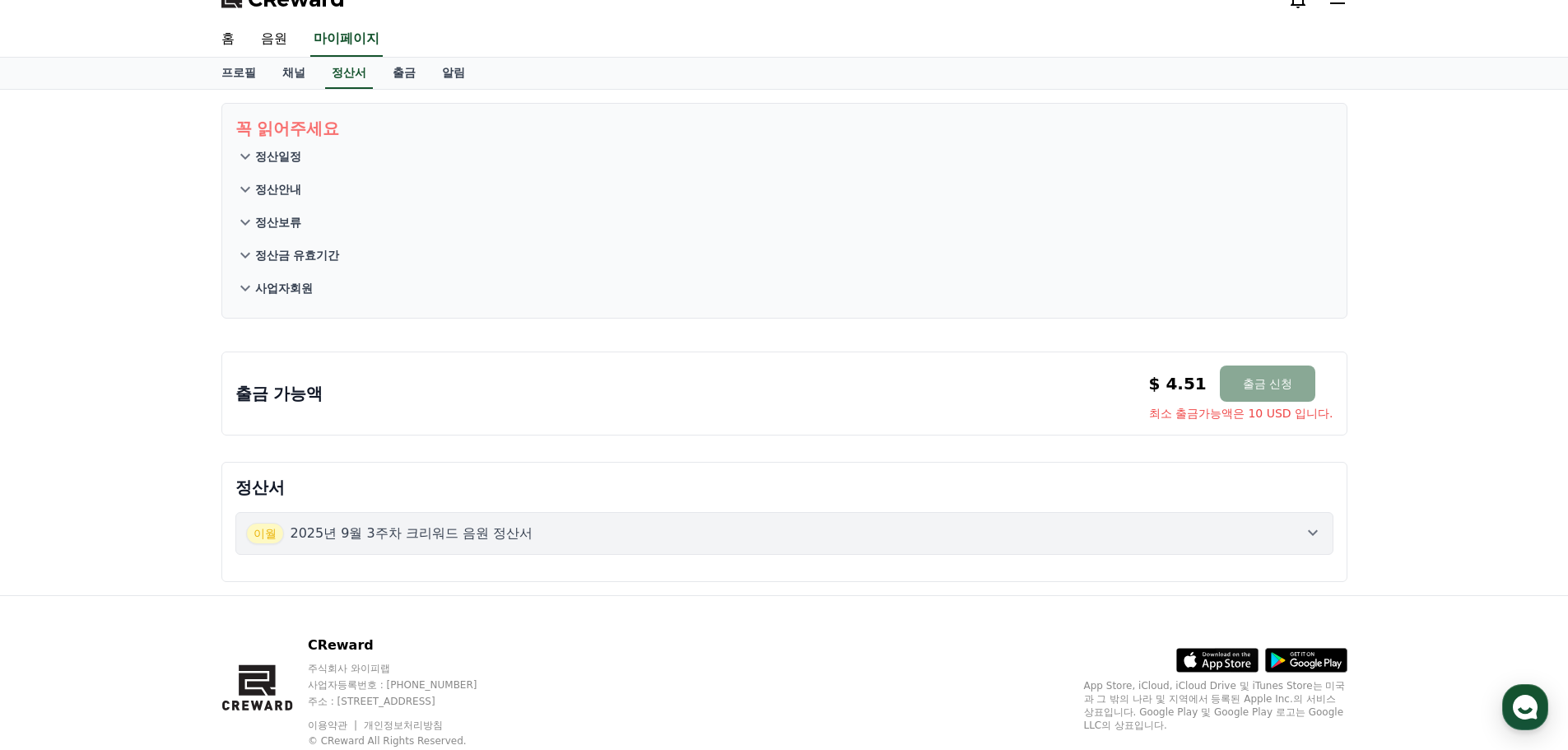
scroll to position [0, 0]
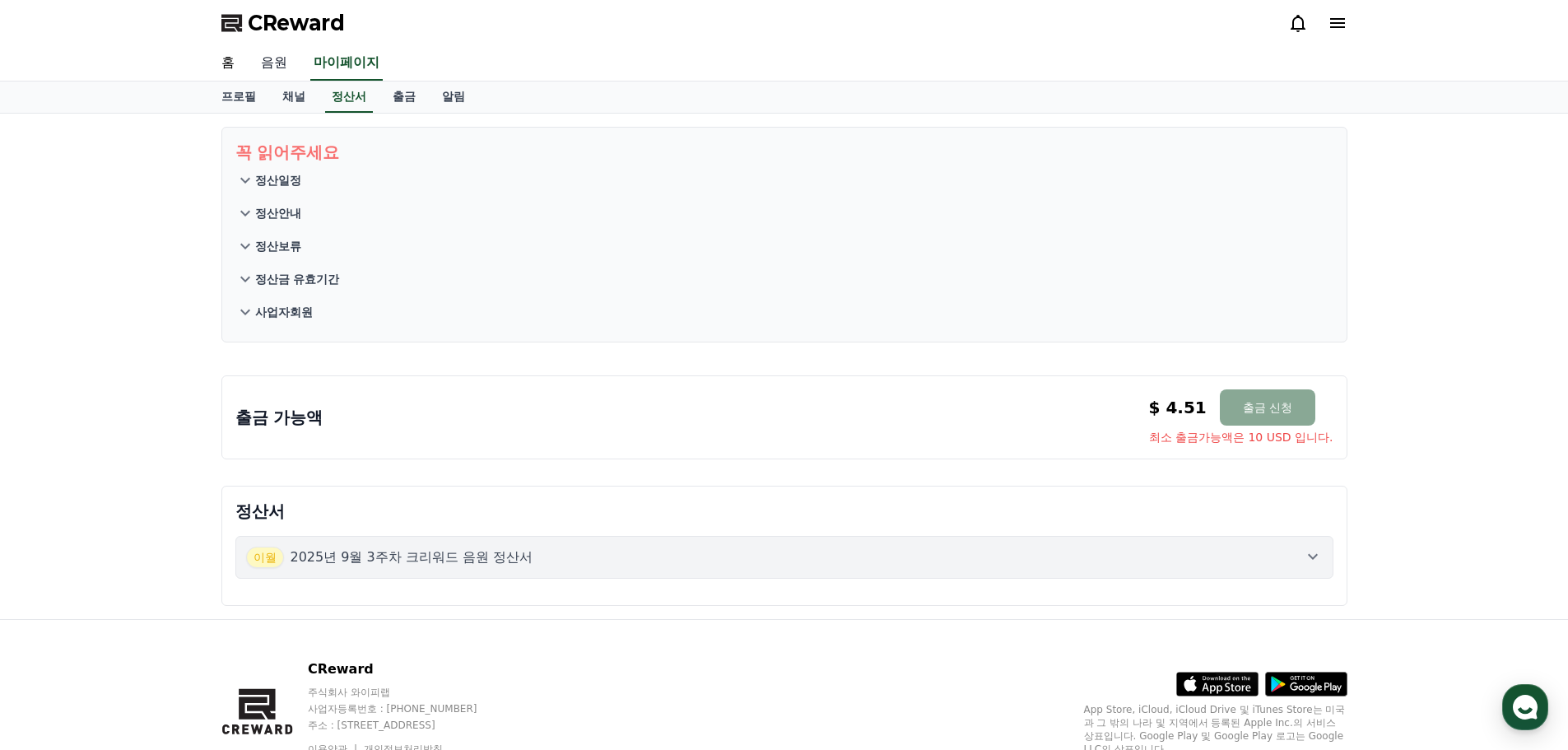
click at [276, 74] on link "음원" at bounding box center [274, 63] width 52 height 35
